Goal: Task Accomplishment & Management: Use online tool/utility

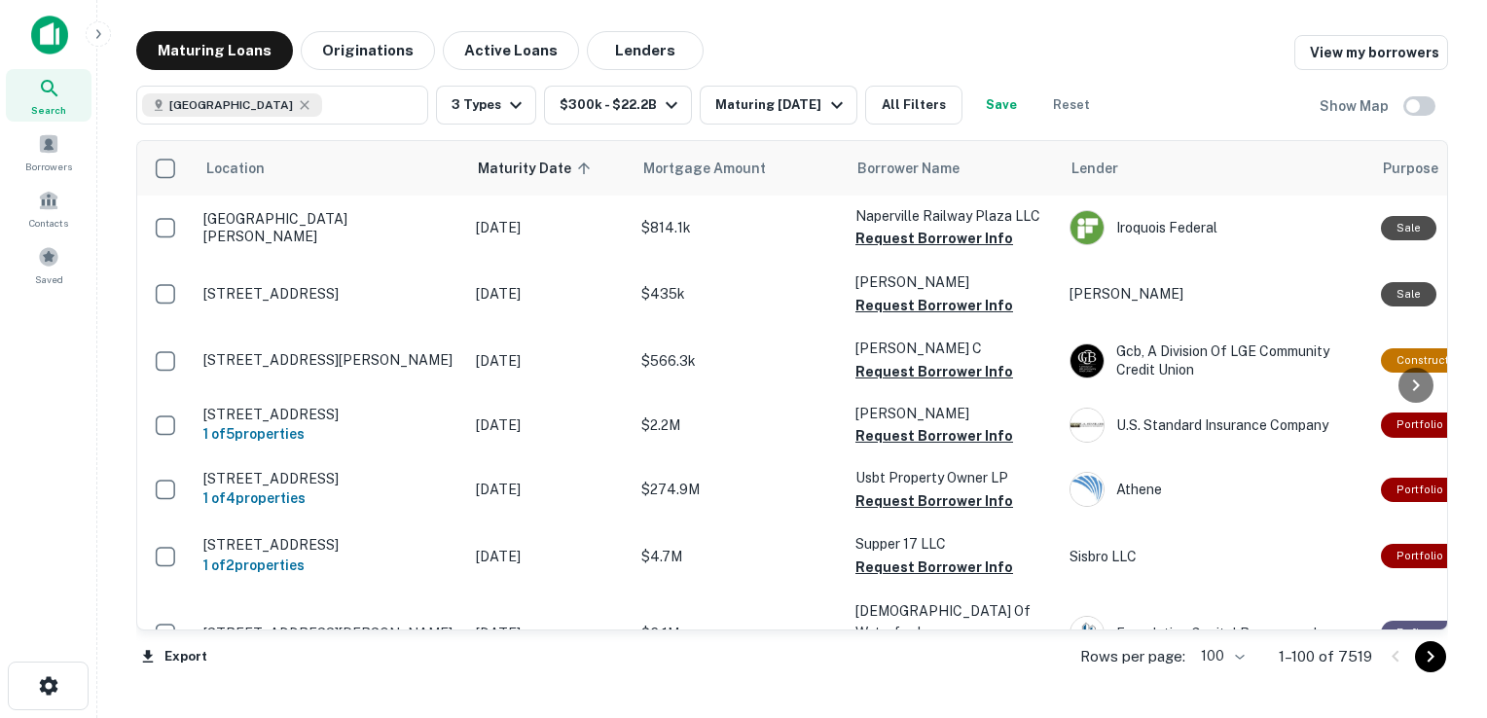
scroll to position [5450, 0]
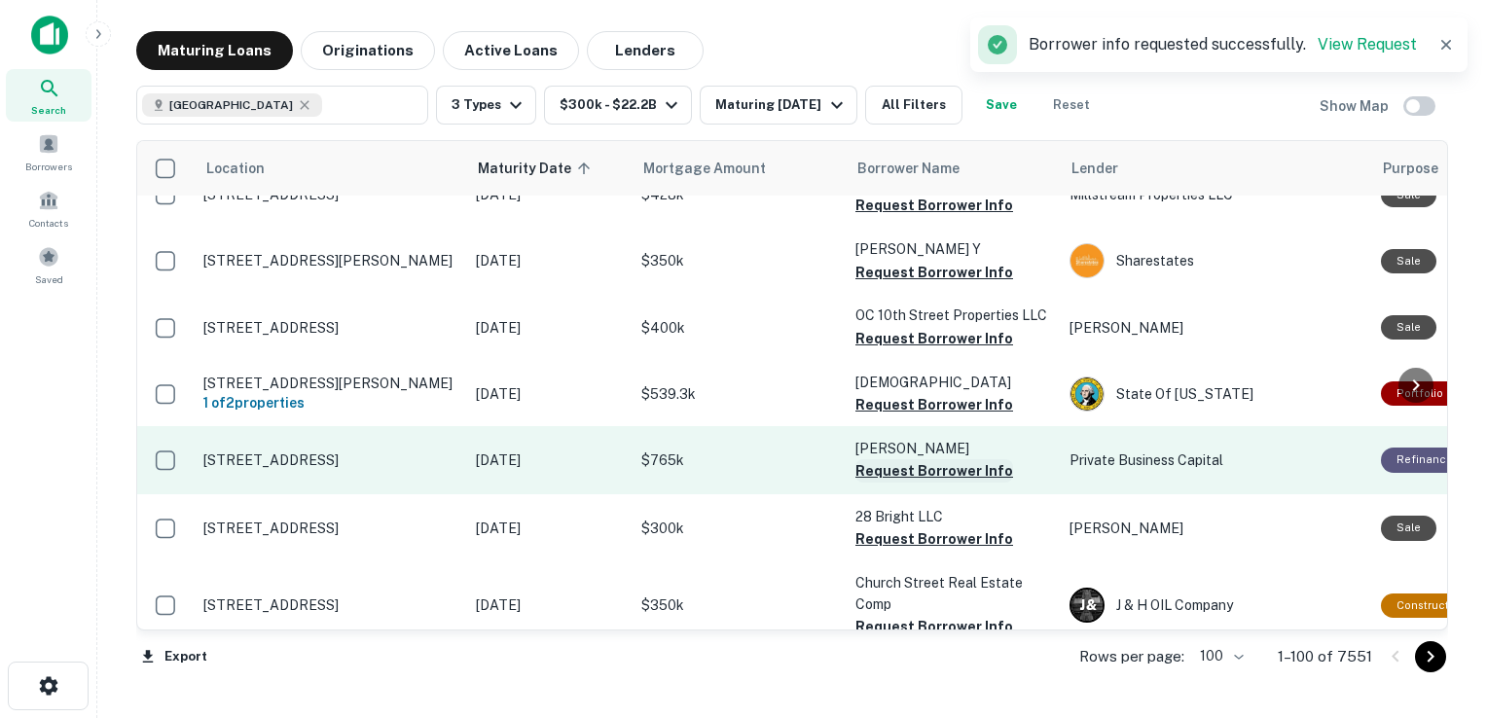
click at [929, 459] on button "Request Borrower Info" at bounding box center [934, 470] width 158 height 23
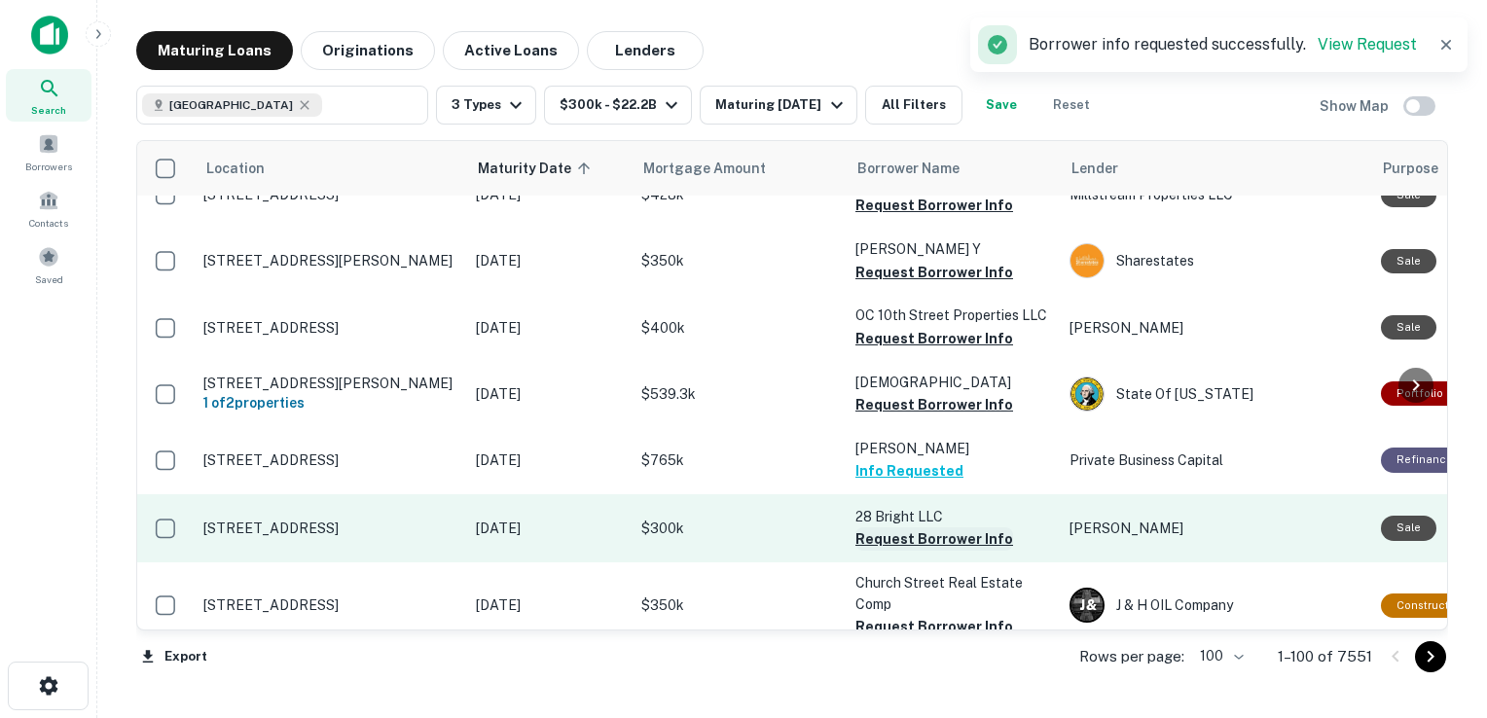
click at [924, 527] on button "Request Borrower Info" at bounding box center [934, 538] width 158 height 23
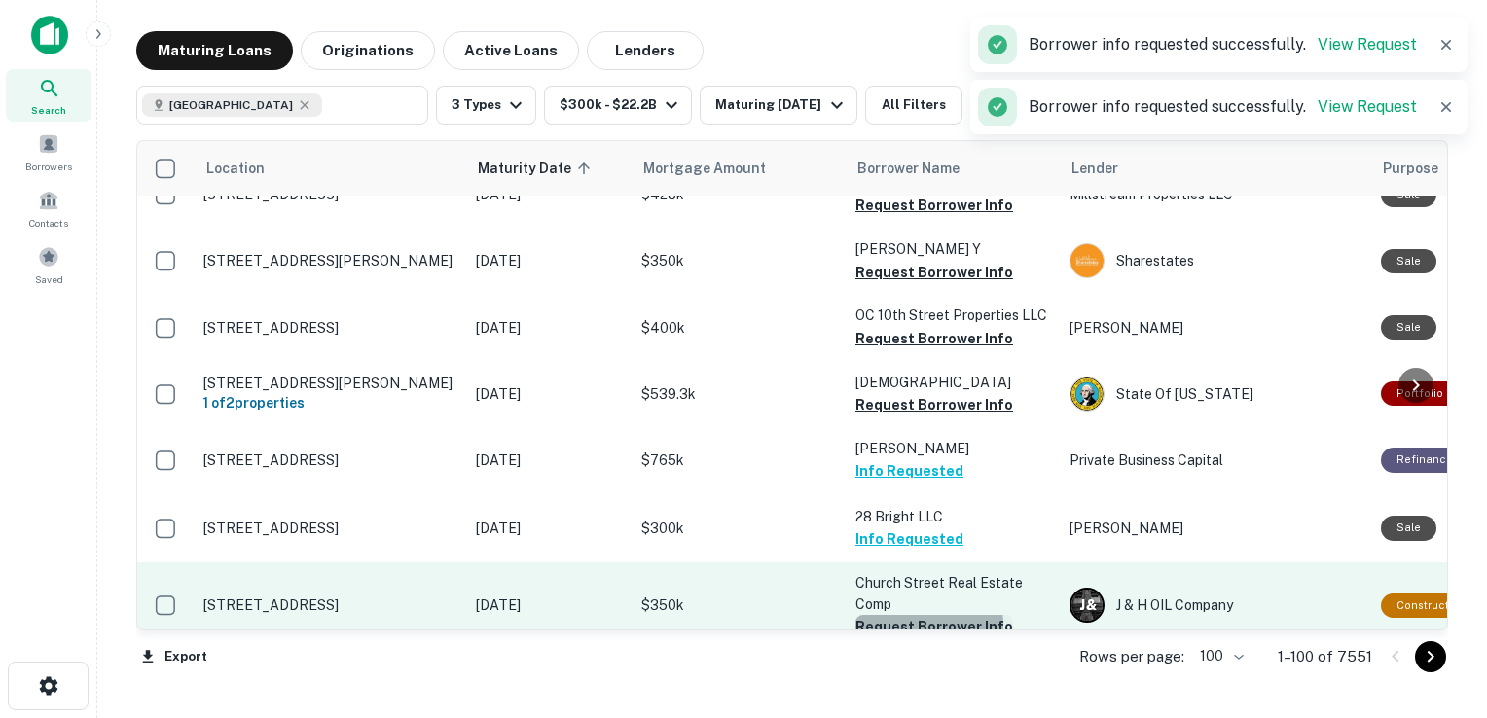
click at [904, 615] on button "Request Borrower Info" at bounding box center [934, 626] width 158 height 23
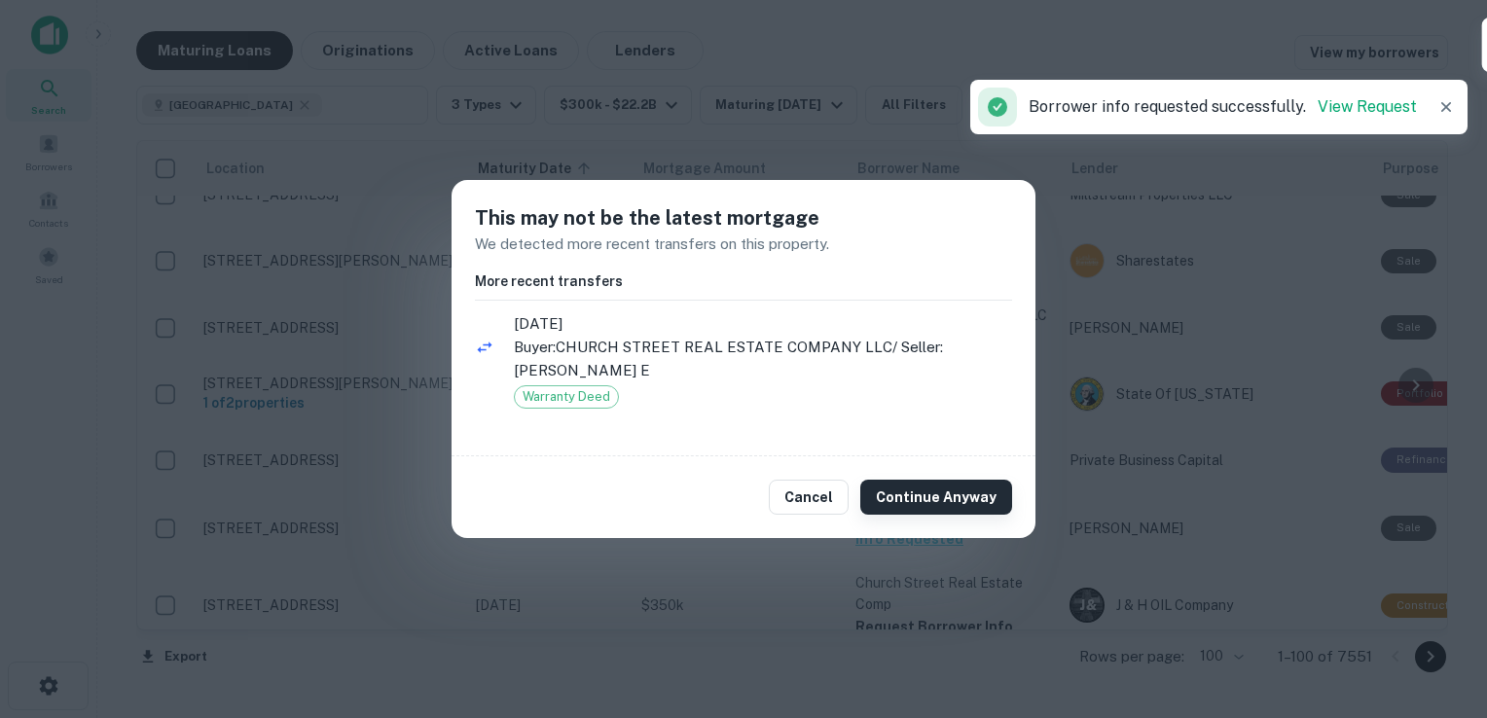
click at [911, 487] on button "Continue Anyway" at bounding box center [936, 497] width 152 height 35
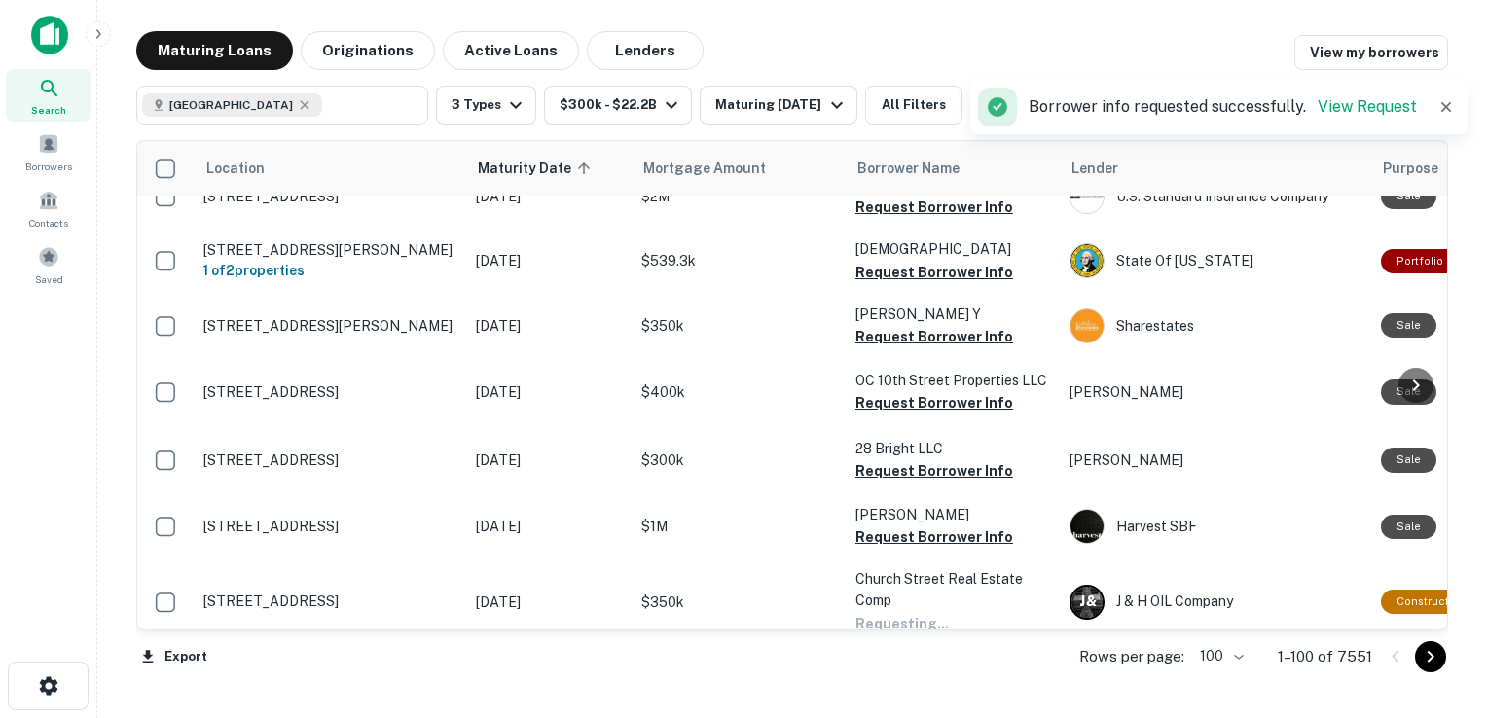
scroll to position [5446, 0]
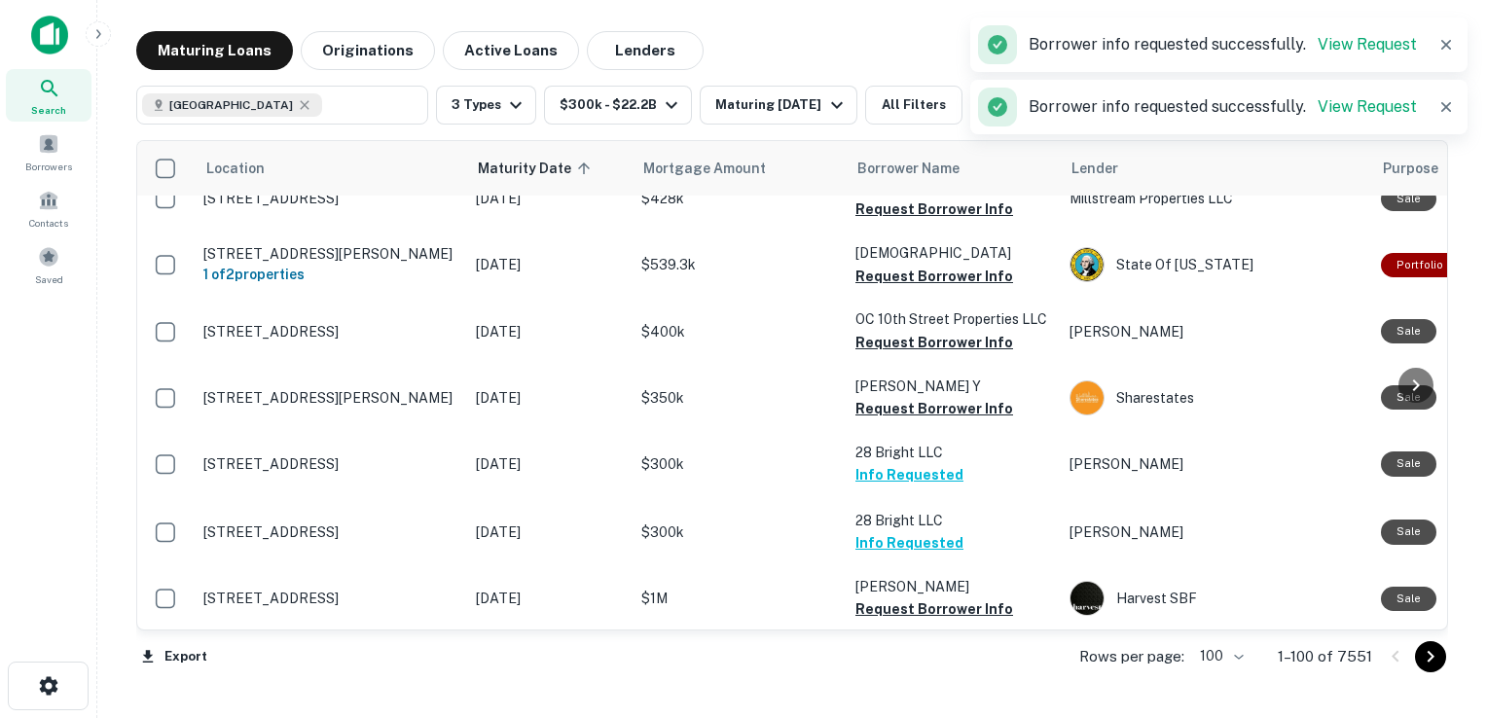
click at [909, 663] on button "Request Borrower Info" at bounding box center [934, 674] width 158 height 23
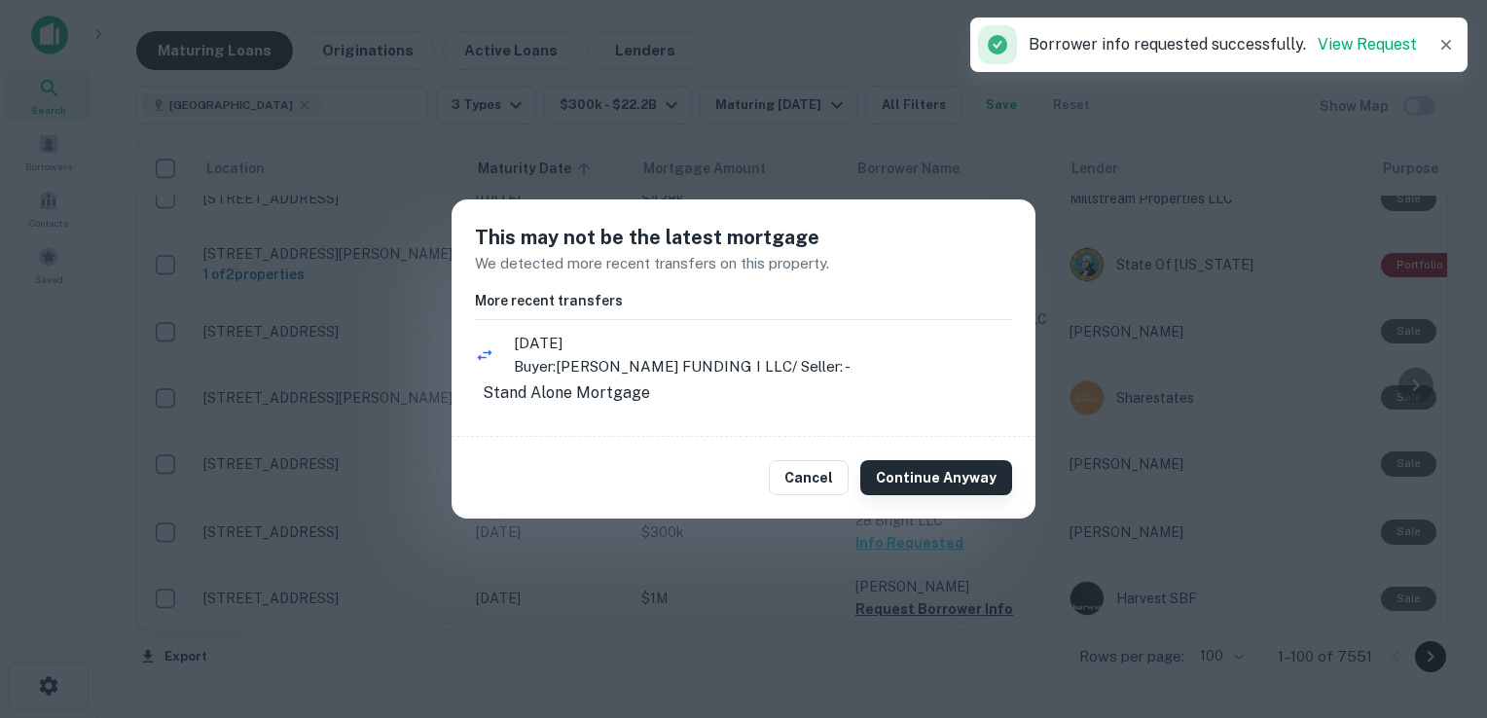
click at [925, 486] on button "Continue Anyway" at bounding box center [936, 477] width 152 height 35
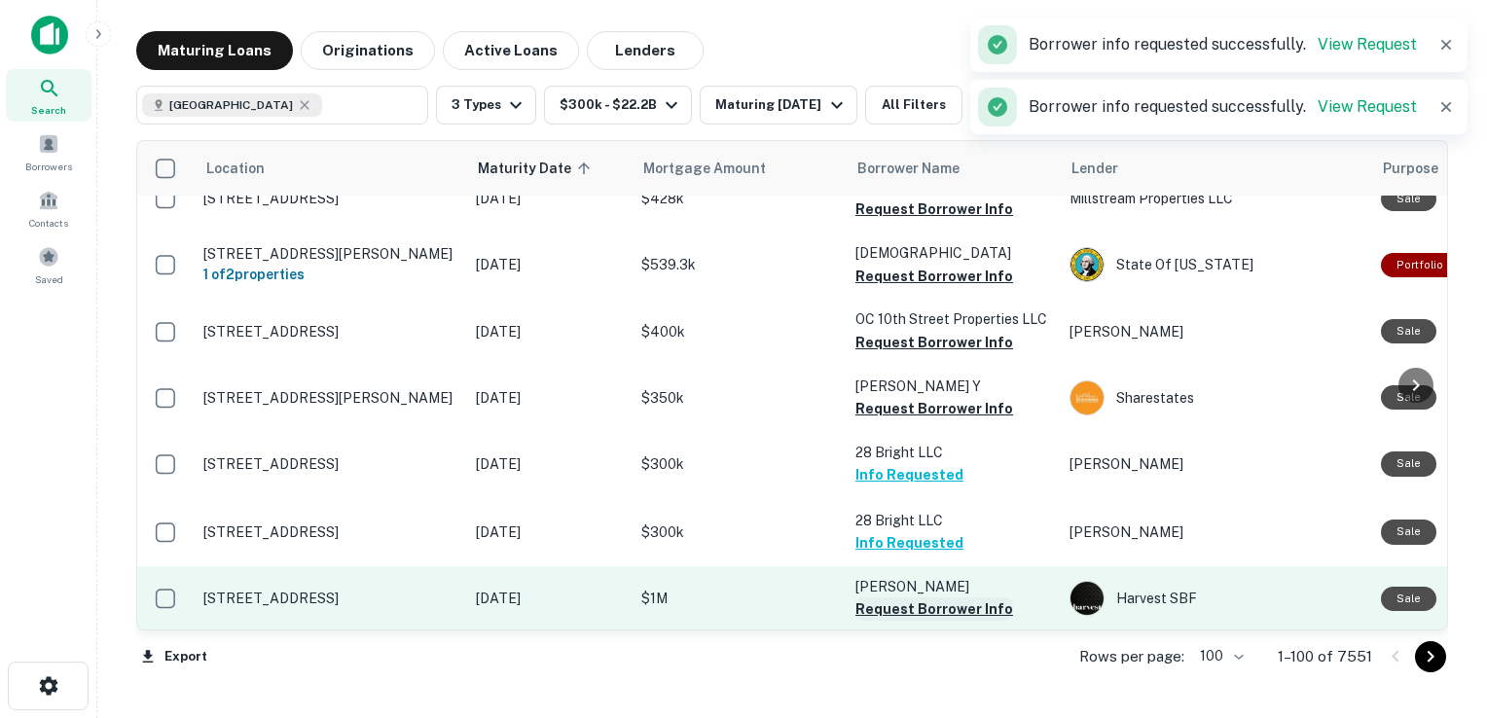
click at [950, 598] on button "Request Borrower Info" at bounding box center [934, 609] width 158 height 23
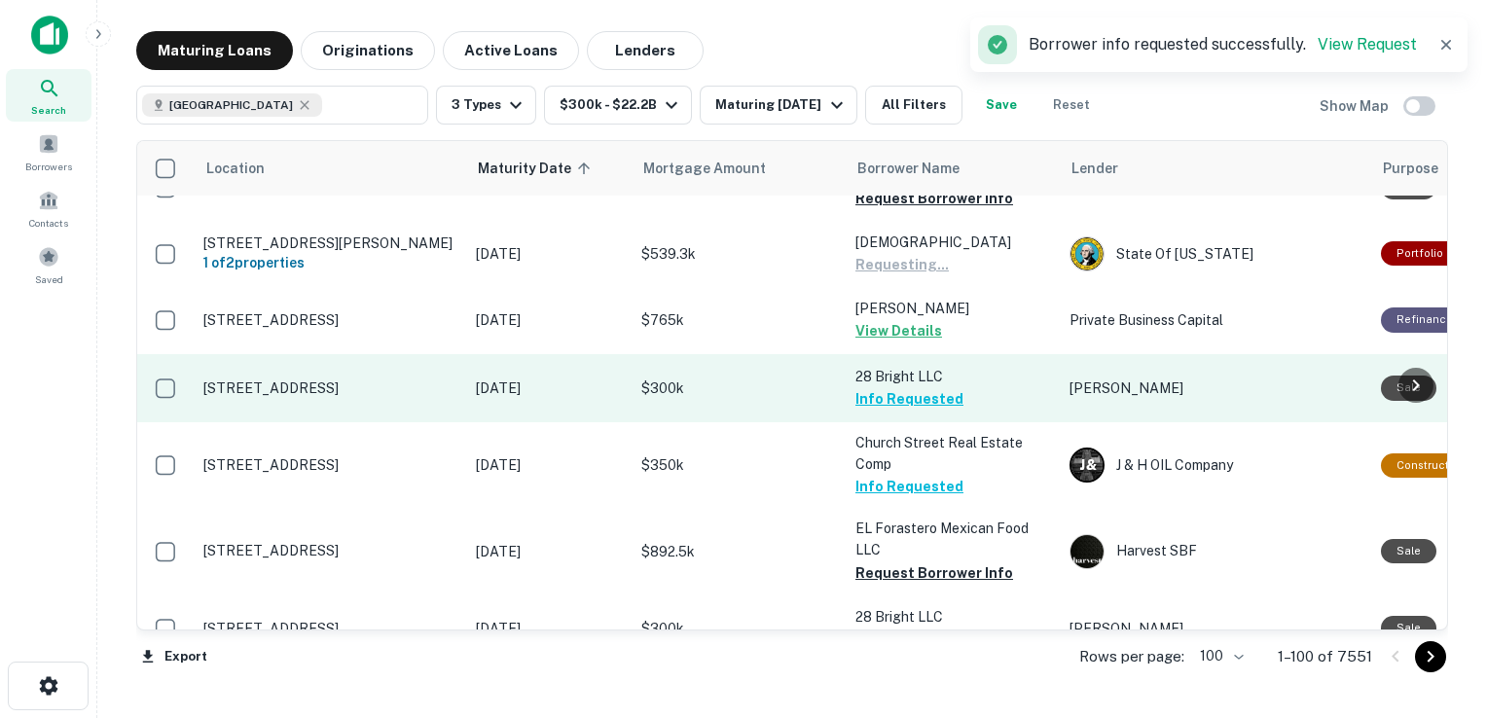
scroll to position [5591, 0]
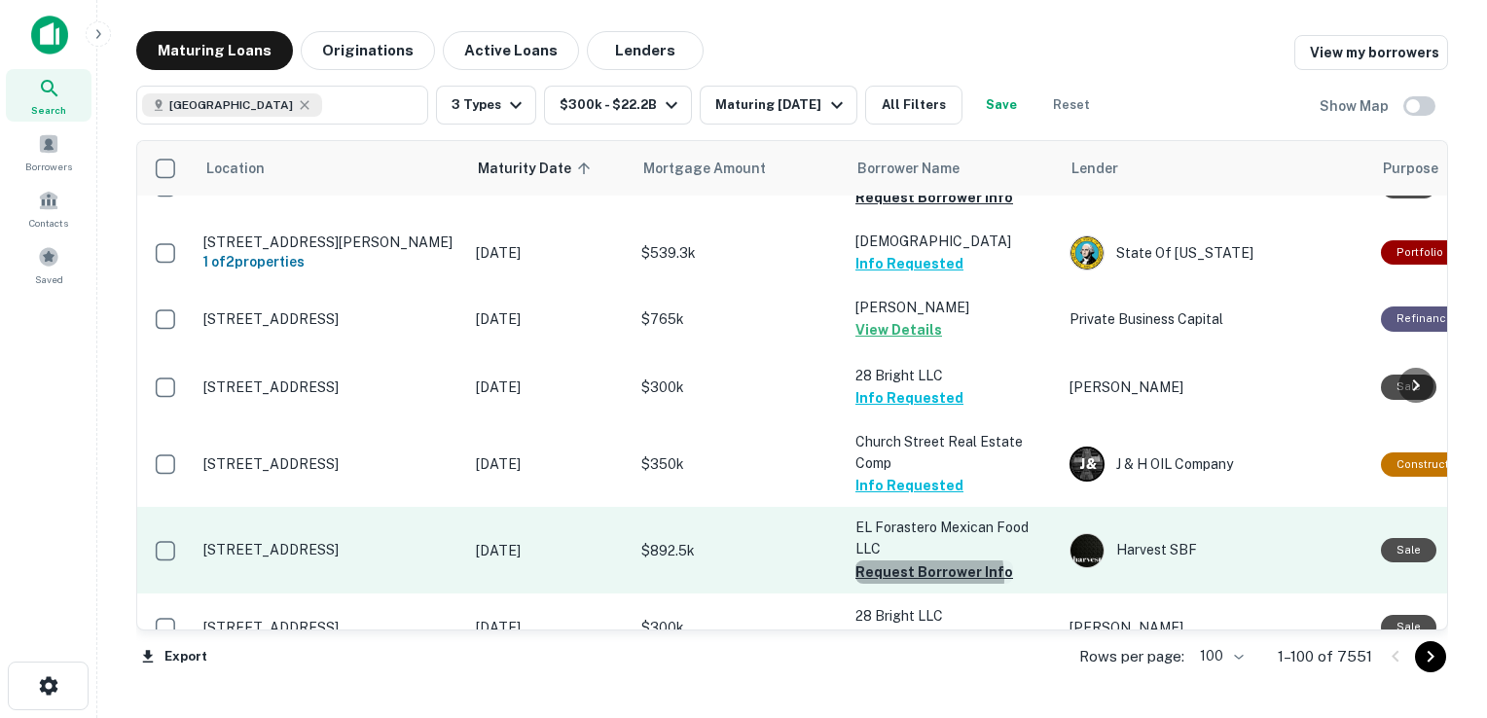
click at [906, 561] on button "Request Borrower Info" at bounding box center [934, 572] width 158 height 23
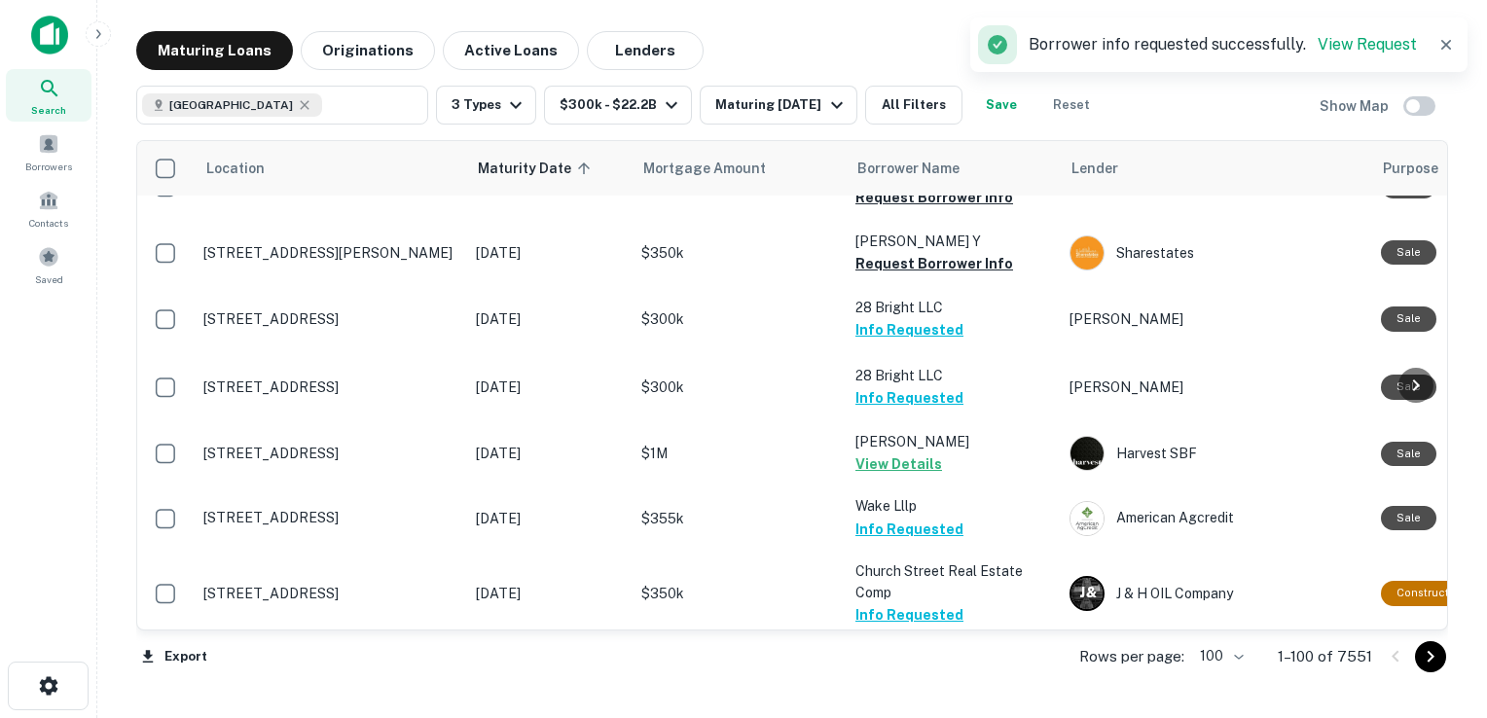
click at [932, 670] on button "Request Borrower Info" at bounding box center [934, 681] width 158 height 23
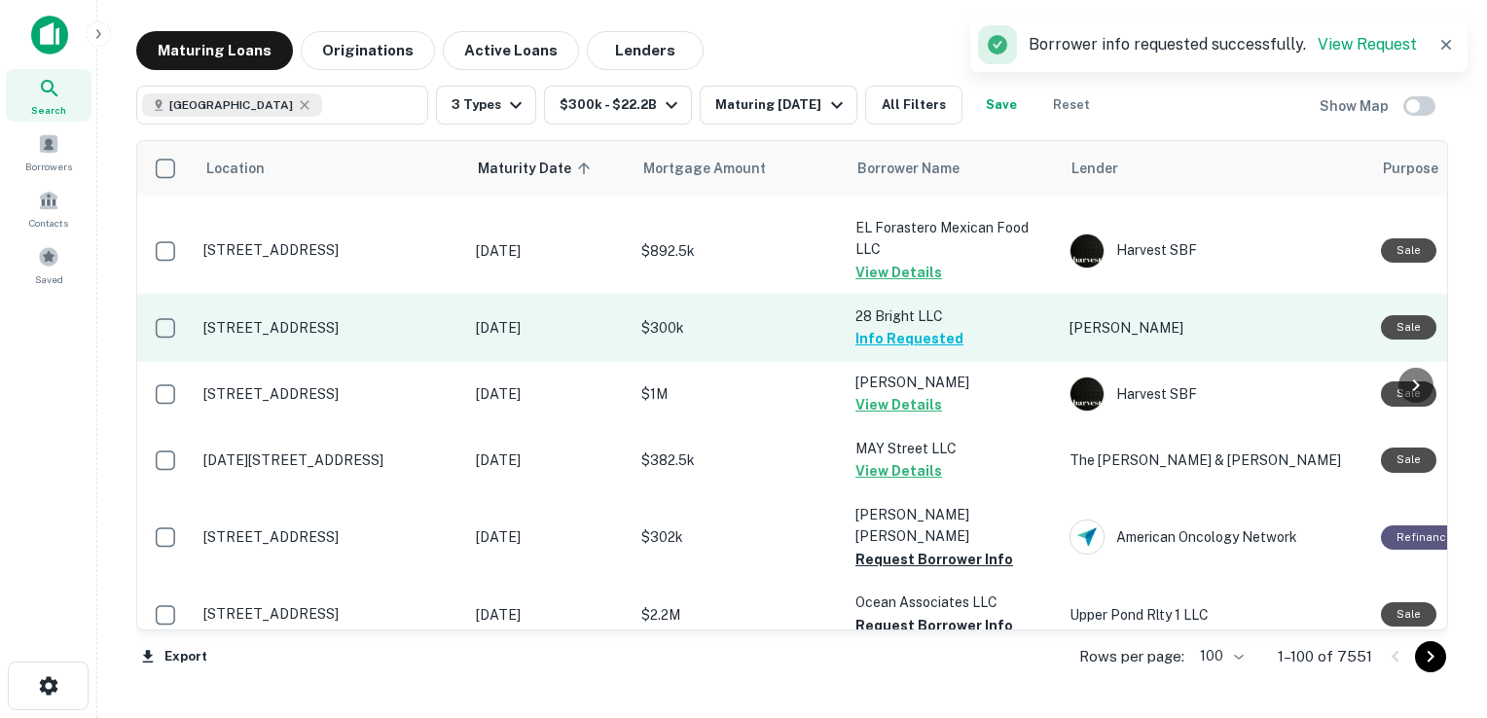
scroll to position [6004, 0]
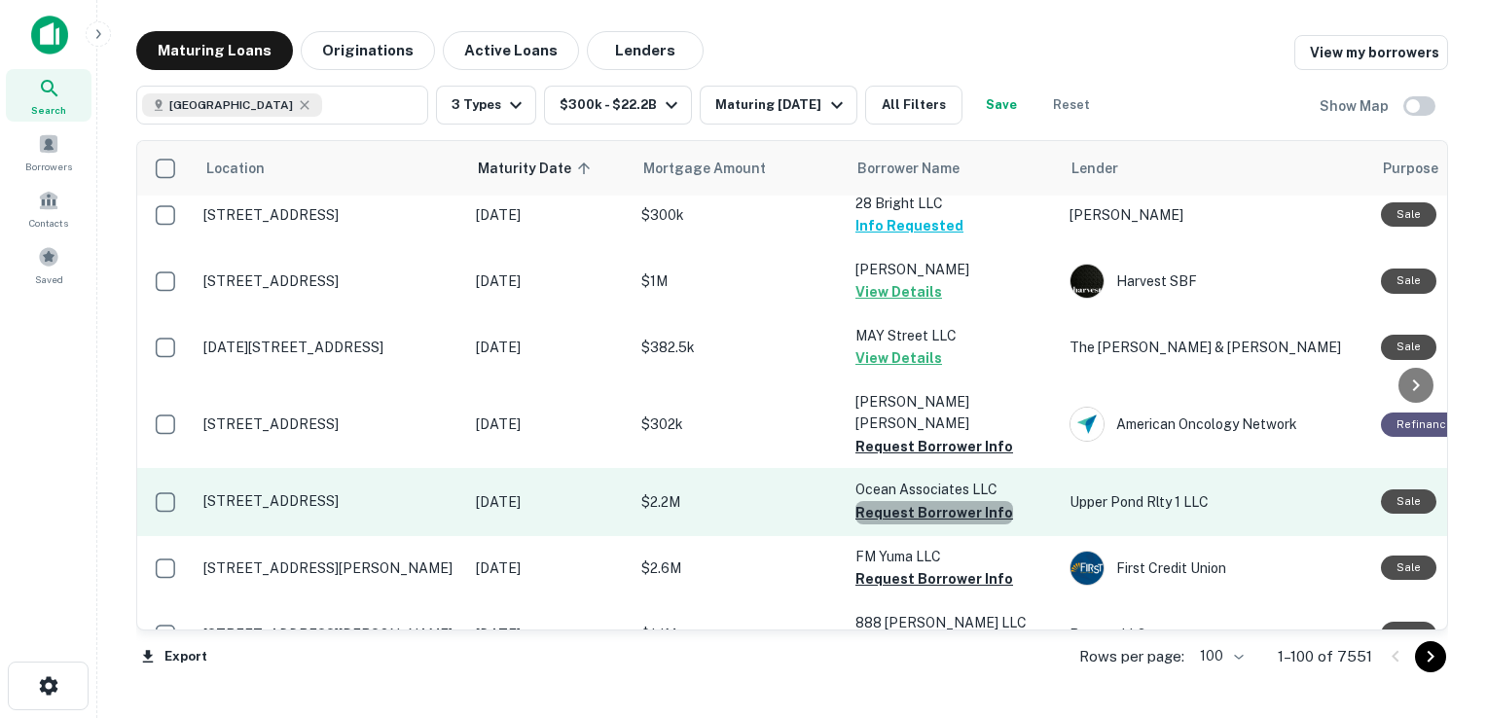
click at [939, 501] on button "Request Borrower Info" at bounding box center [934, 512] width 158 height 23
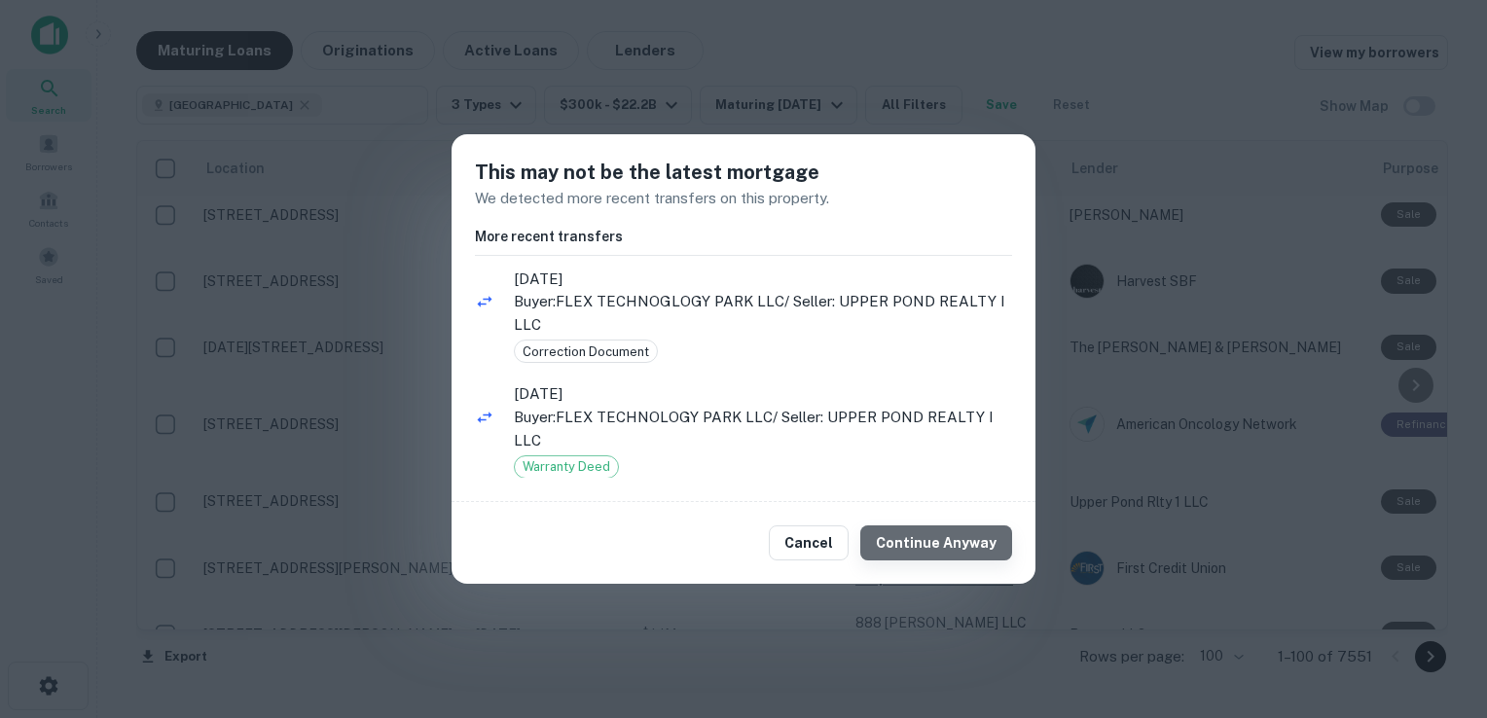
click at [946, 546] on button "Continue Anyway" at bounding box center [936, 543] width 152 height 35
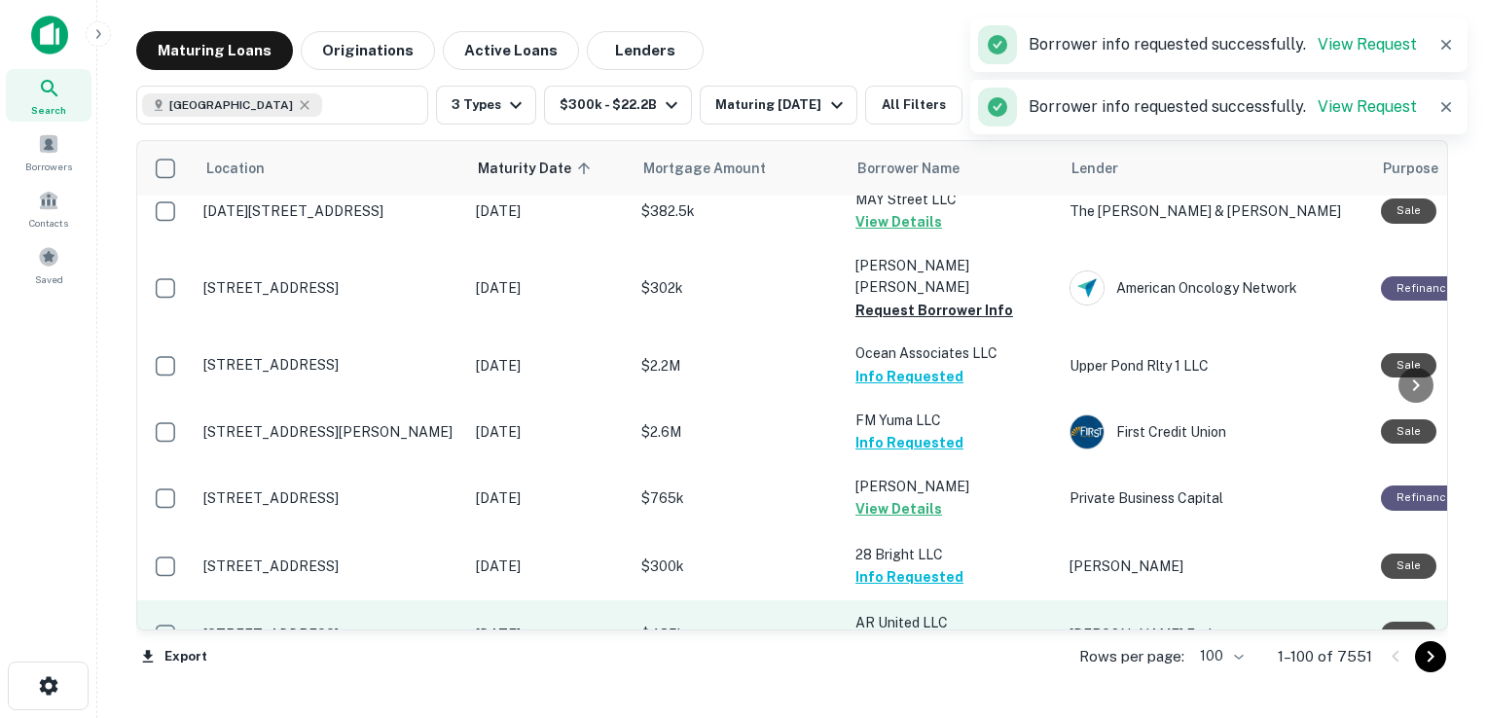
click at [918, 634] on button "Request Borrower Info" at bounding box center [934, 645] width 158 height 23
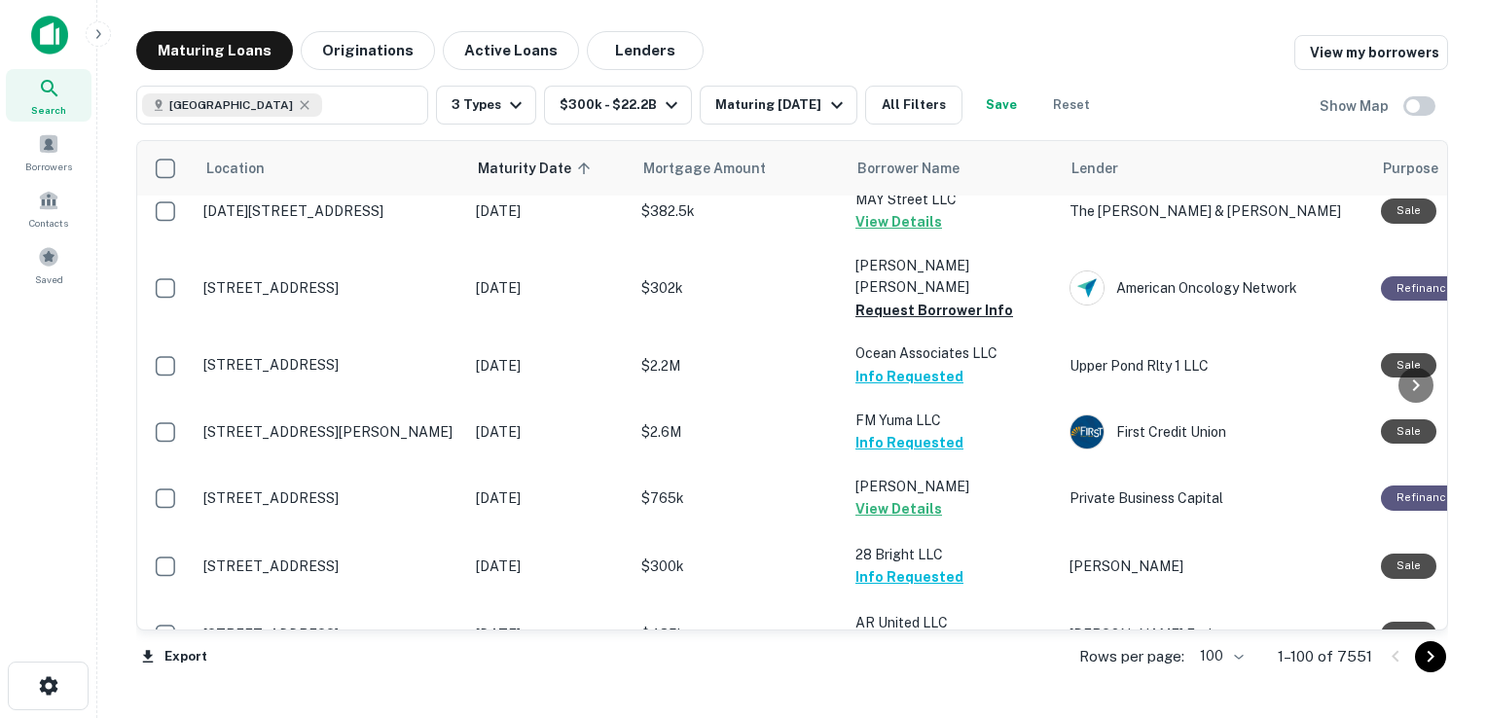
click at [932, 700] on button "Request Borrower Info" at bounding box center [934, 711] width 158 height 23
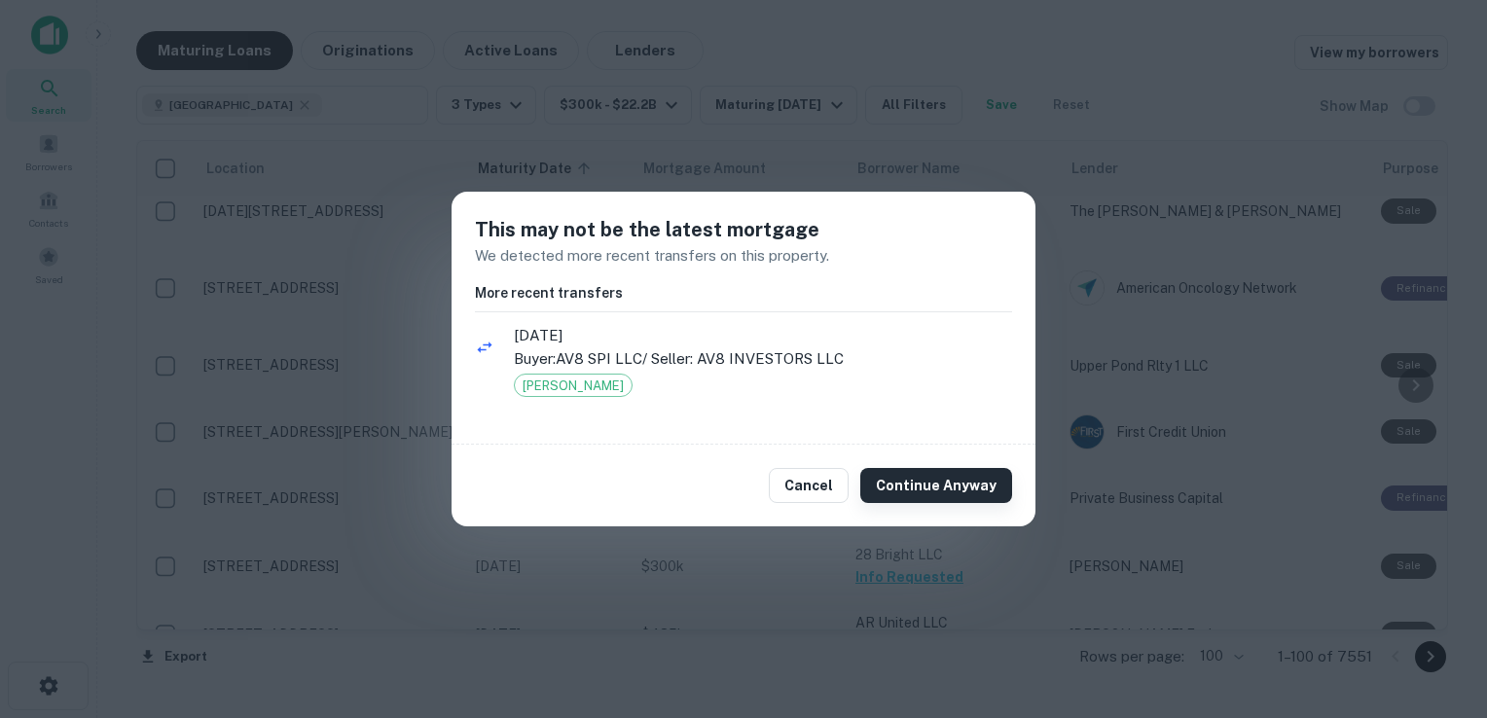
click at [935, 487] on button "Continue Anyway" at bounding box center [936, 485] width 152 height 35
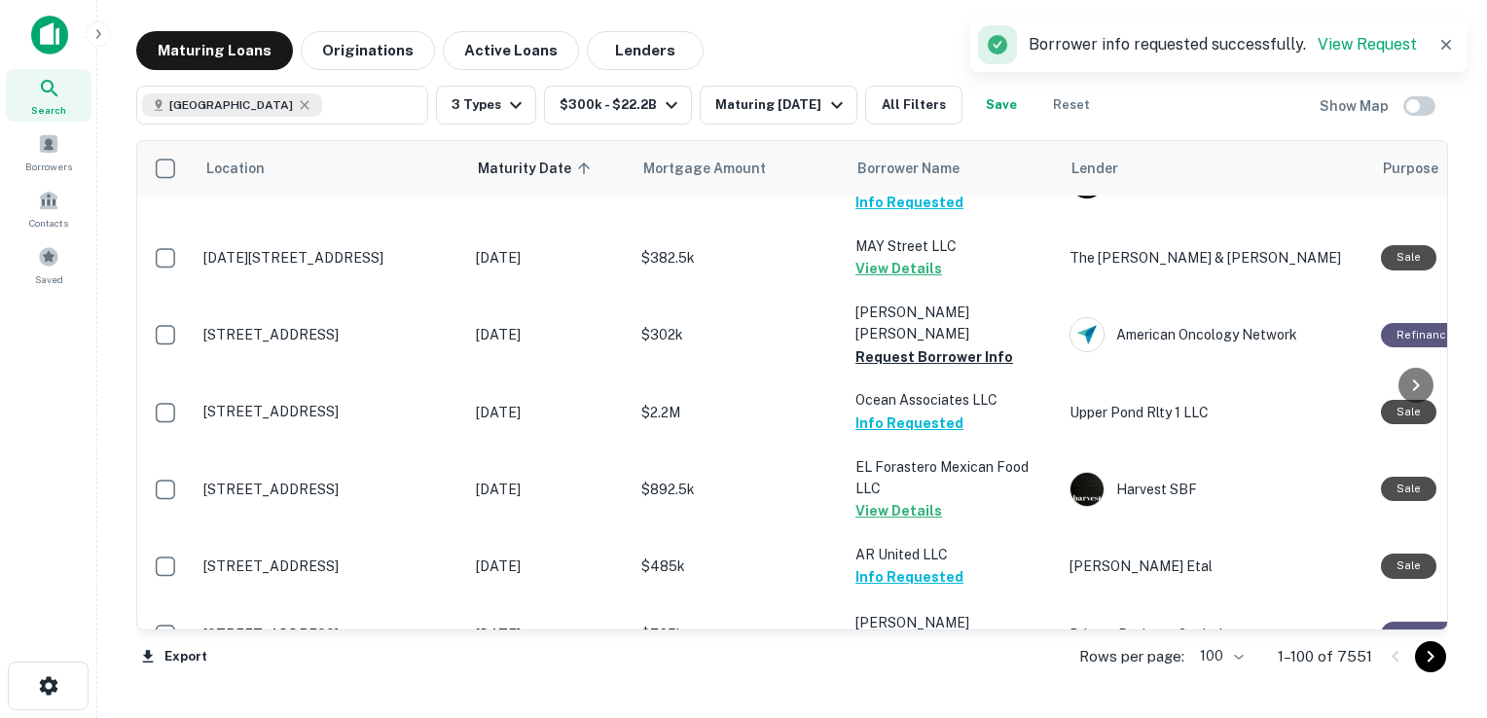
scroll to position [6280, 0]
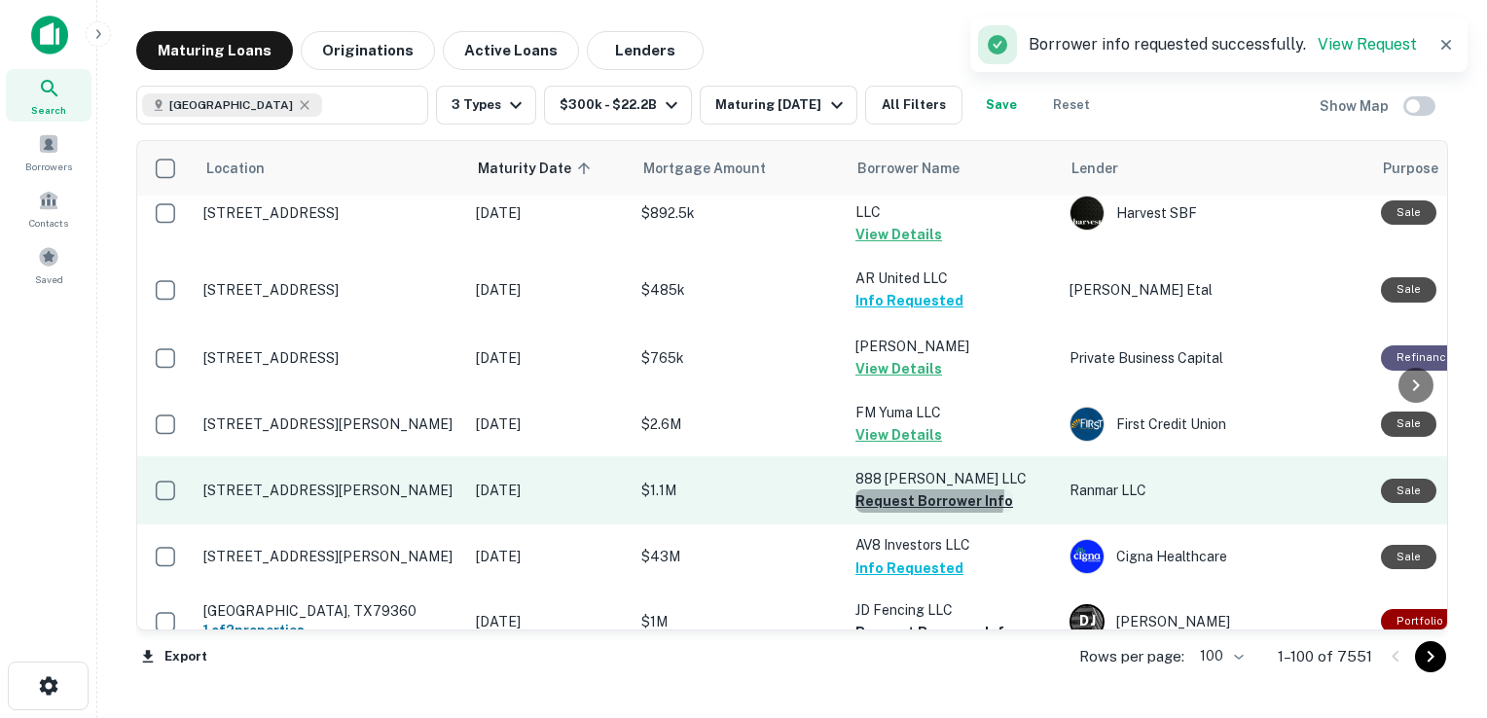
click at [925, 490] on button "Request Borrower Info" at bounding box center [934, 501] width 158 height 23
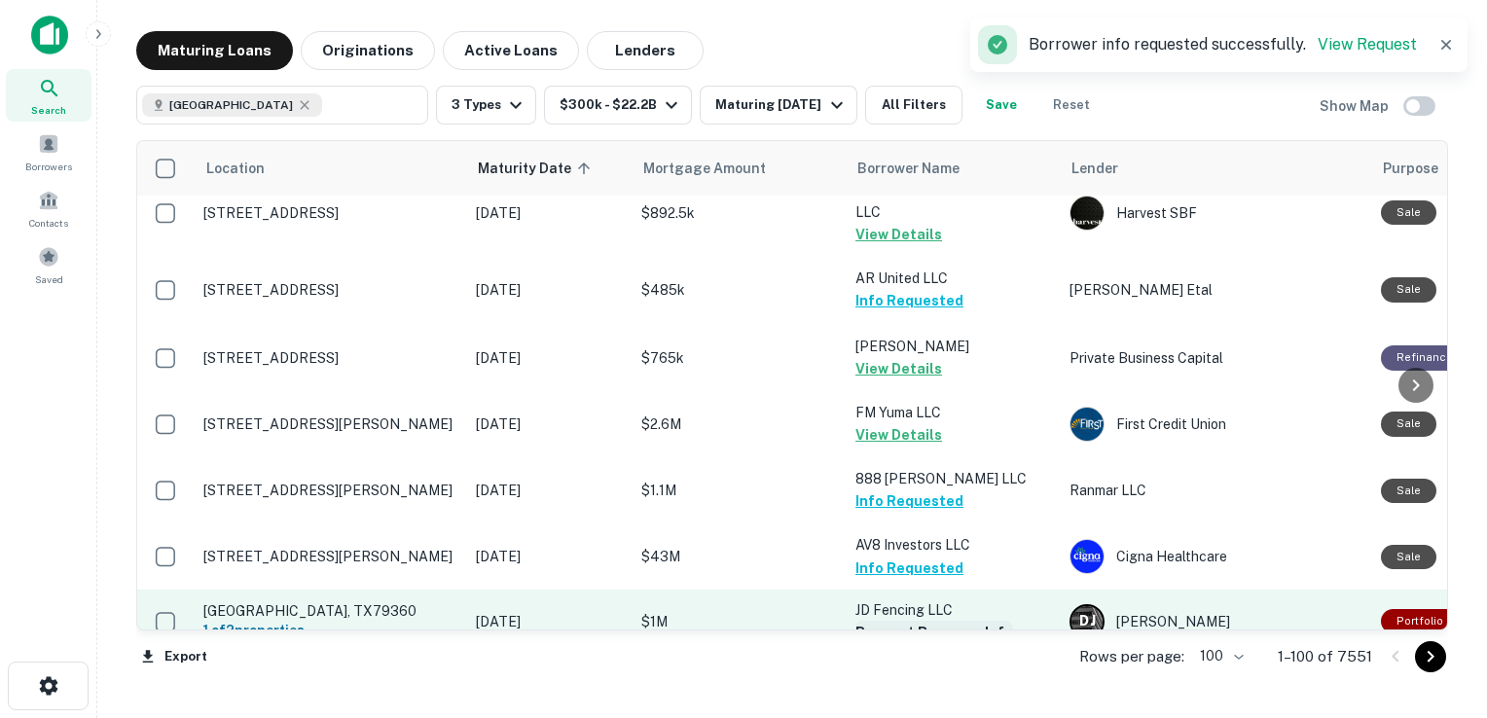
click at [906, 621] on button "Request Borrower Info" at bounding box center [934, 632] width 158 height 23
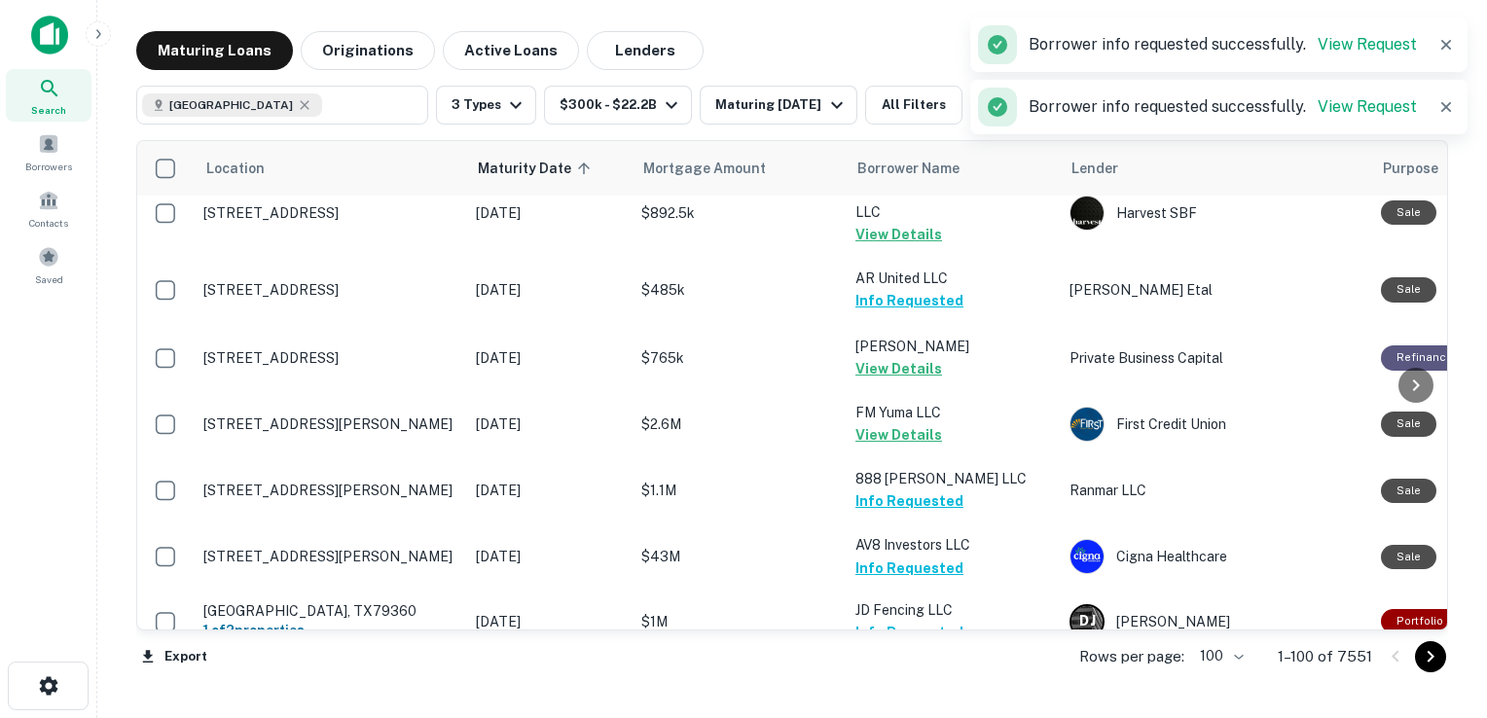
click at [898, 707] on button "Request Borrower Info" at bounding box center [934, 718] width 158 height 23
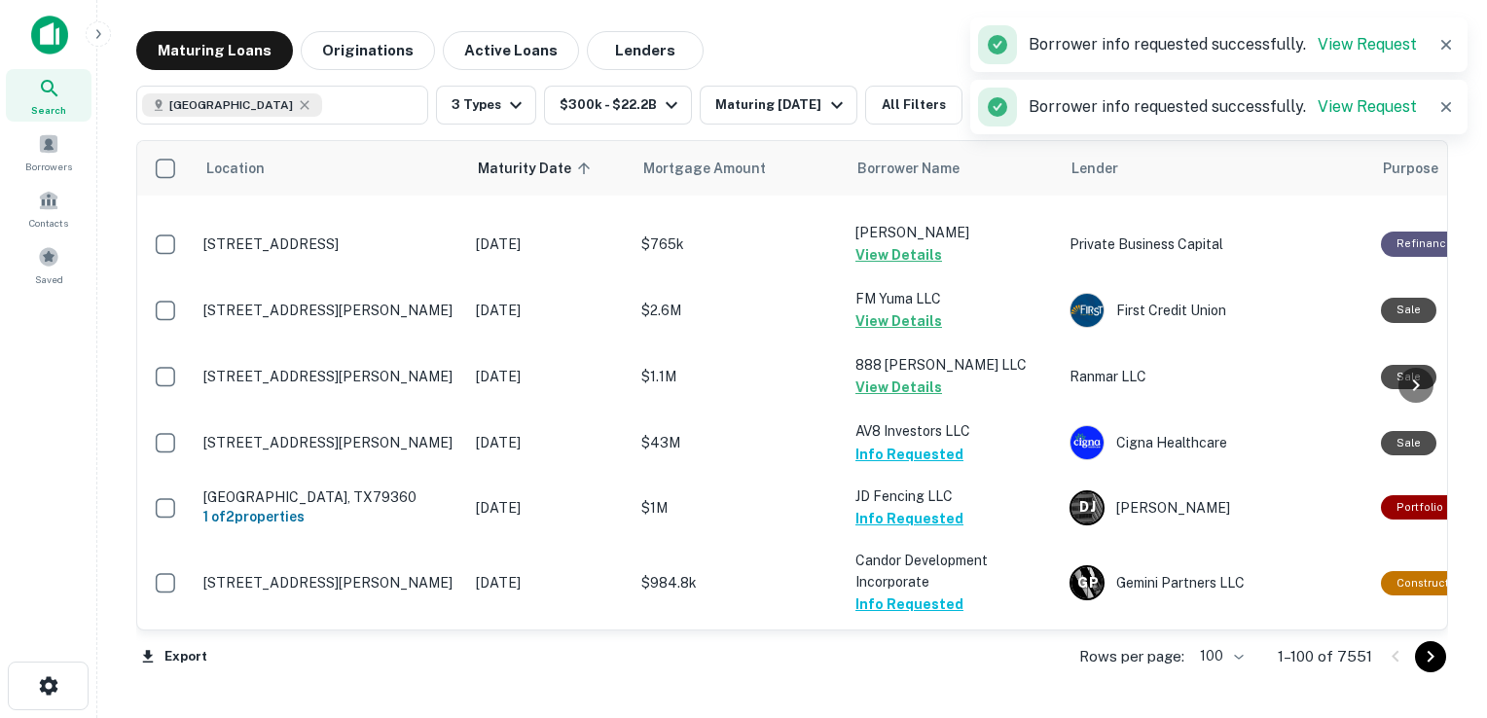
scroll to position [6443, 0]
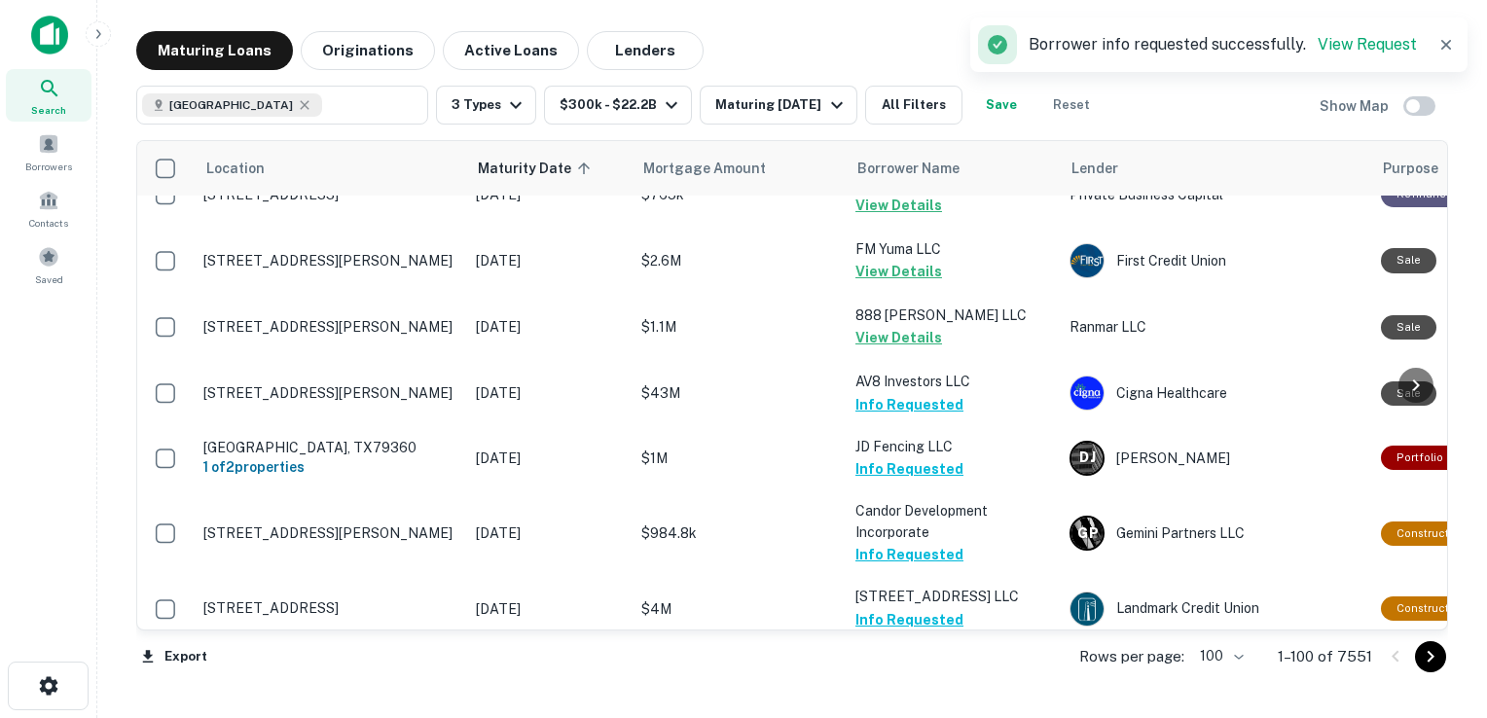
click at [922, 694] on button "Request Borrower Info" at bounding box center [934, 705] width 158 height 23
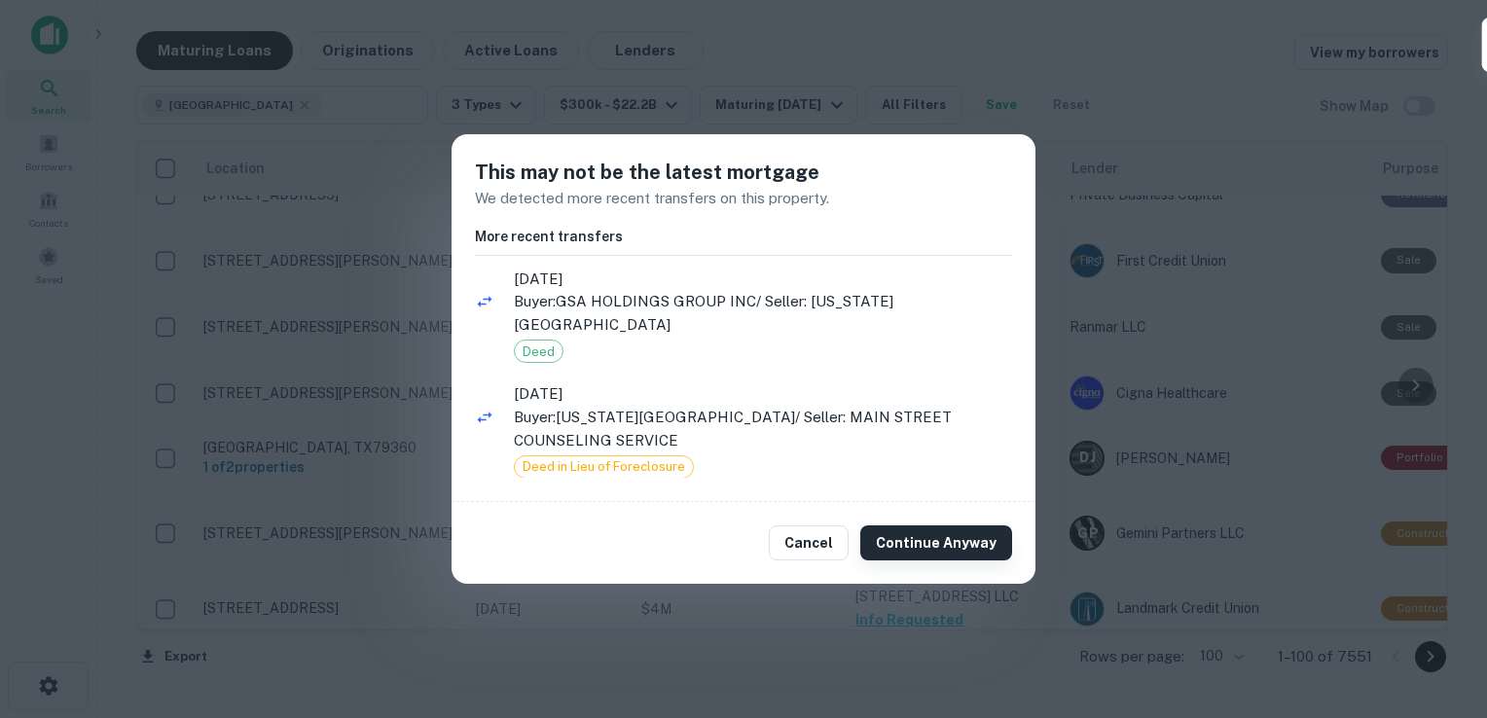
click at [919, 535] on button "Continue Anyway" at bounding box center [936, 543] width 152 height 35
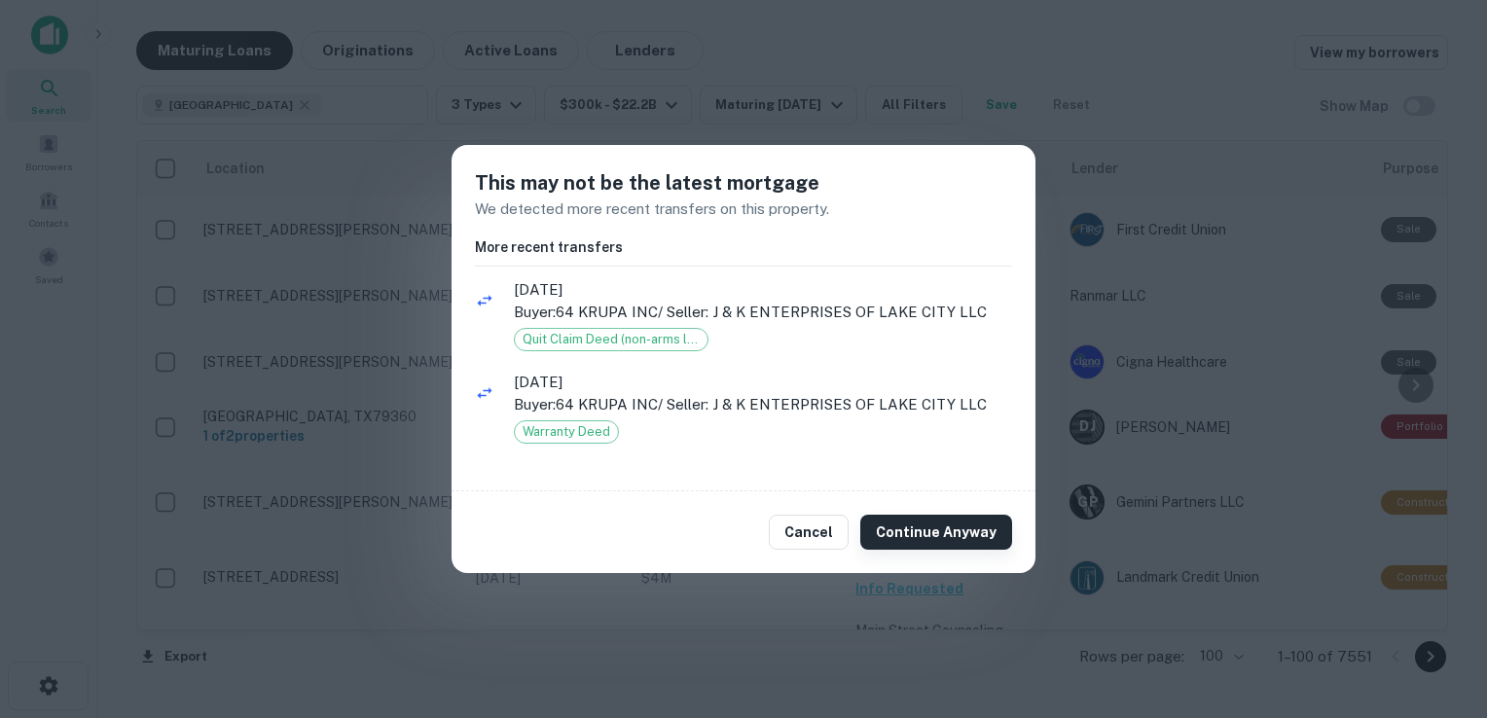
click at [943, 535] on button "Continue Anyway" at bounding box center [936, 532] width 152 height 35
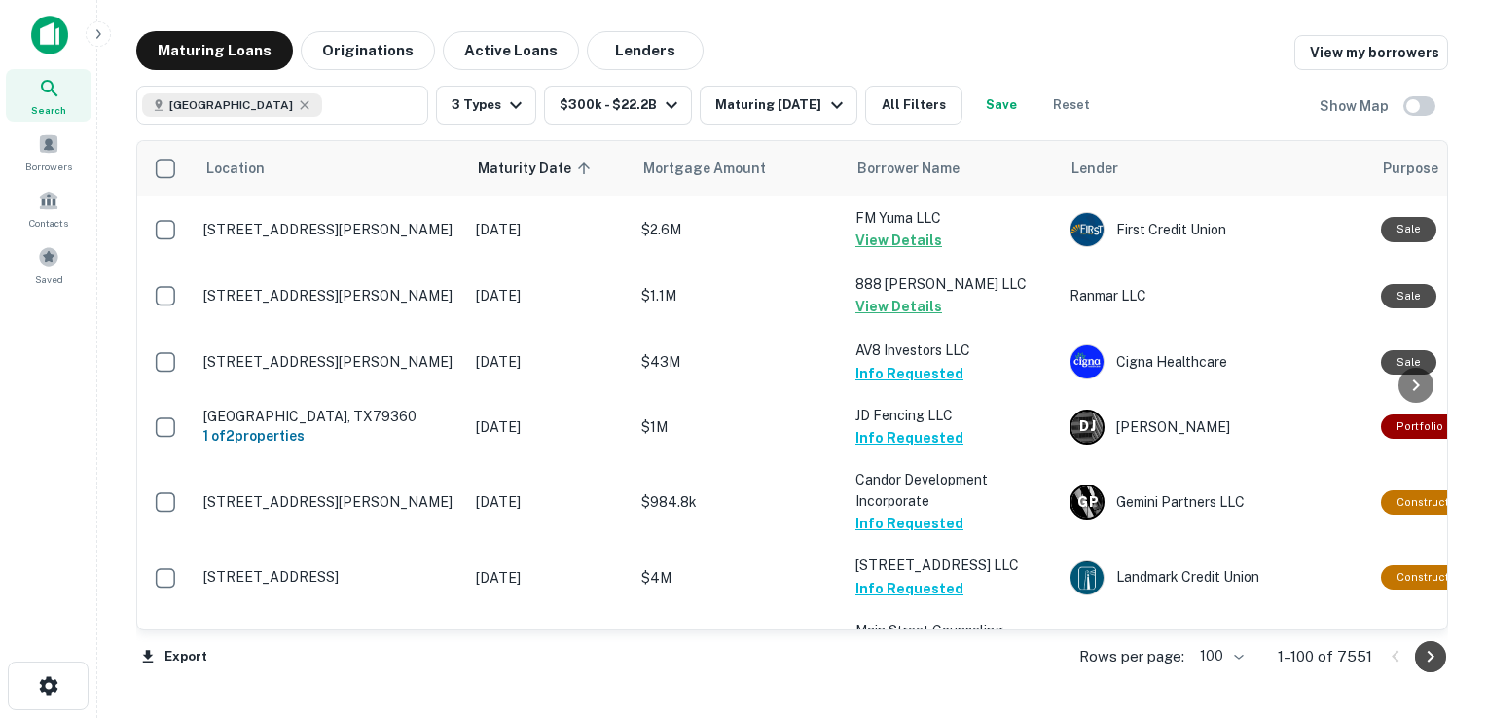
click at [1432, 668] on icon "Go to next page" at bounding box center [1430, 656] width 23 height 23
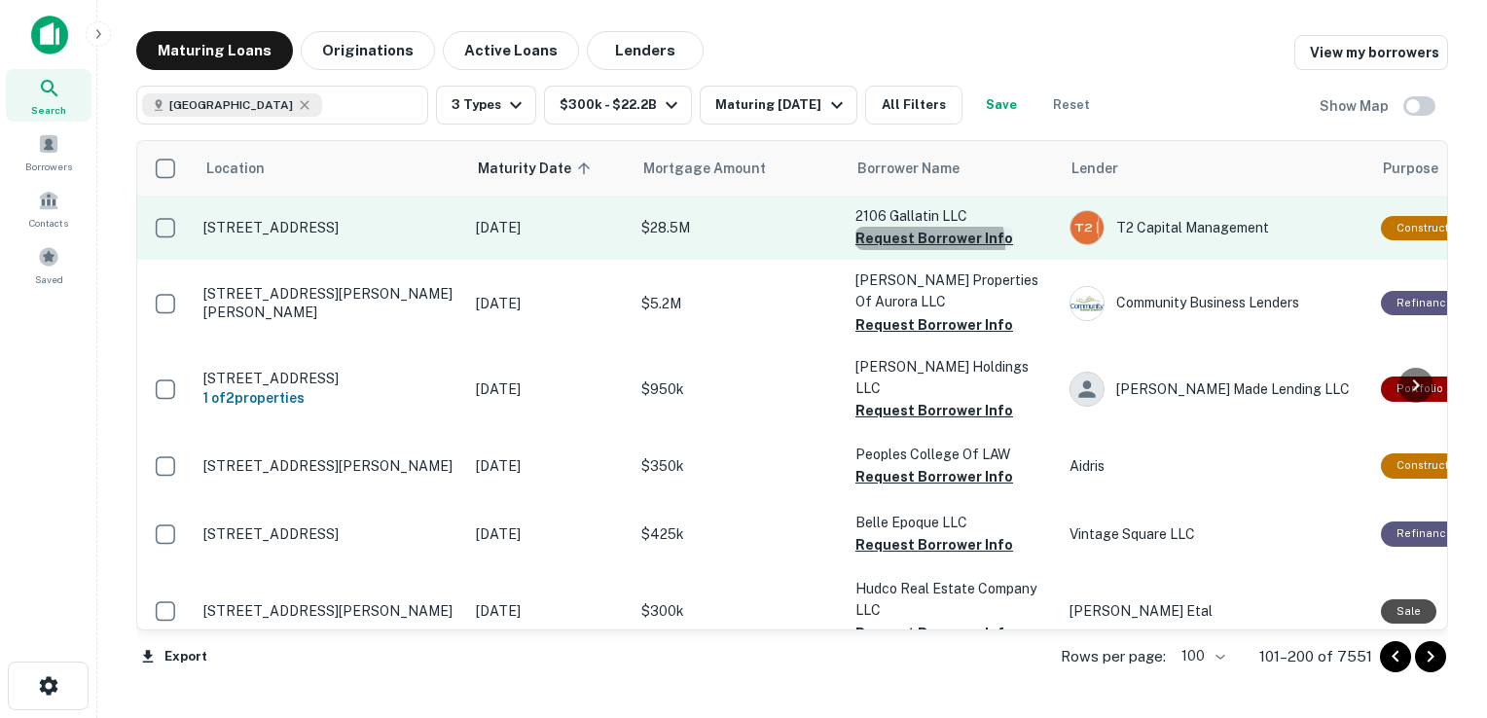
click at [927, 245] on button "Request Borrower Info" at bounding box center [934, 238] width 158 height 23
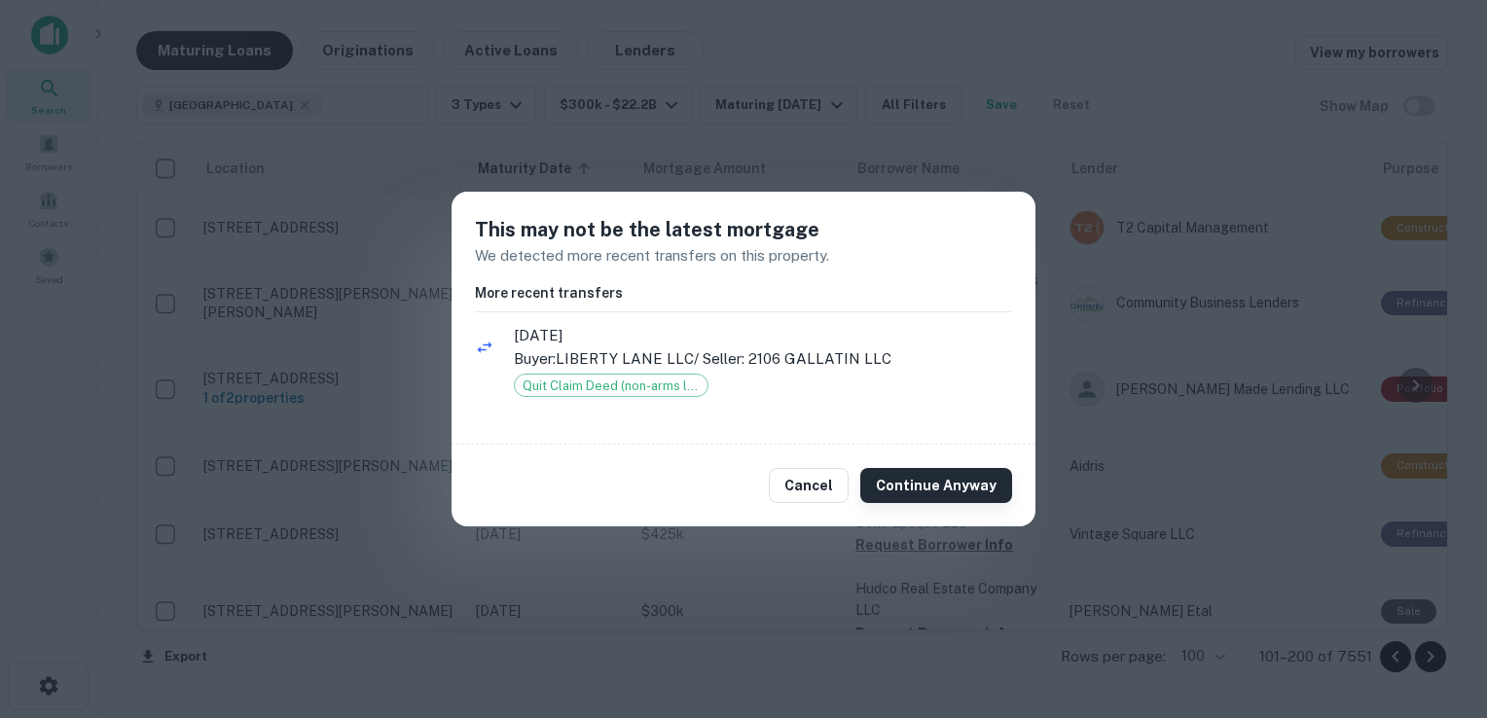
click at [895, 480] on button "Continue Anyway" at bounding box center [936, 485] width 152 height 35
